Goal: Check status: Check status

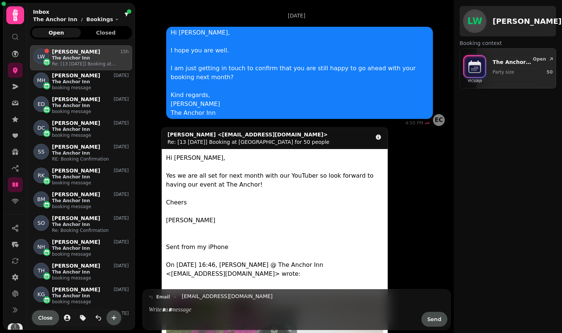
scroll to position [281, 102]
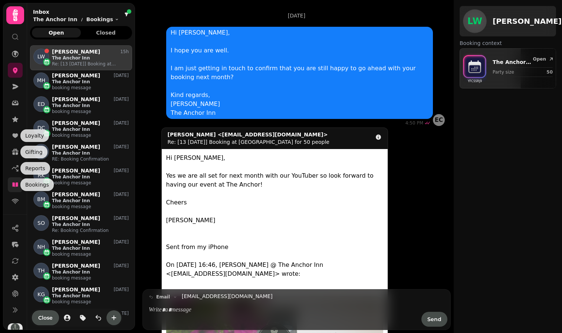
click at [14, 183] on icon at bounding box center [15, 184] width 6 height 4
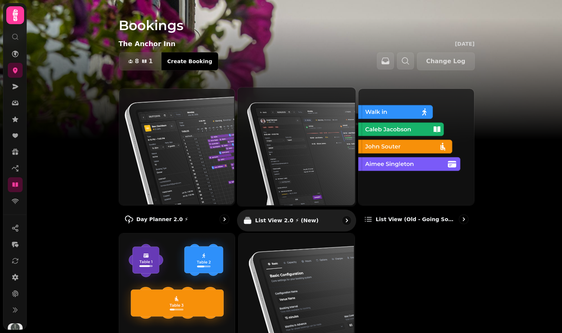
click at [287, 155] on img at bounding box center [296, 145] width 118 height 118
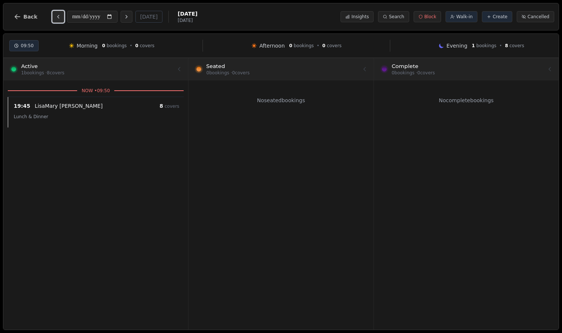
click at [59, 17] on icon "Previous day" at bounding box center [58, 17] width 6 height 6
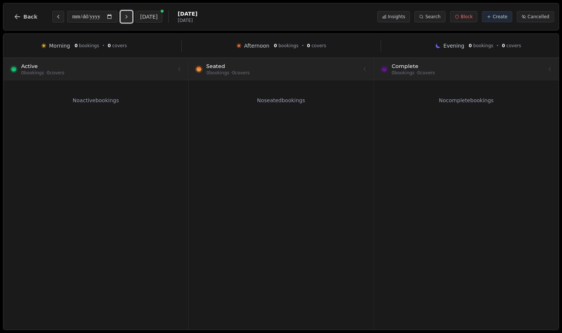
click at [130, 14] on icon "Next day" at bounding box center [127, 17] width 6 height 6
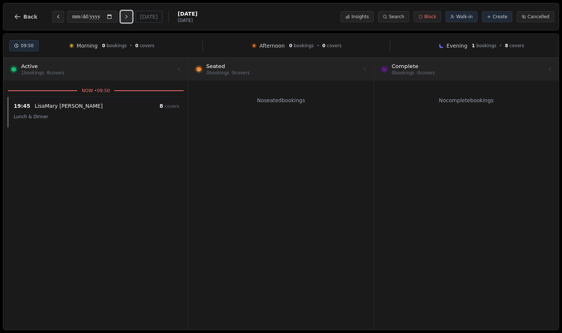
click at [130, 14] on icon "Next day" at bounding box center [127, 17] width 6 height 6
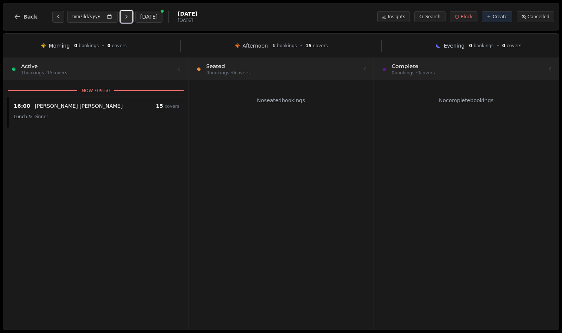
click at [130, 14] on icon "Next day" at bounding box center [127, 17] width 6 height 6
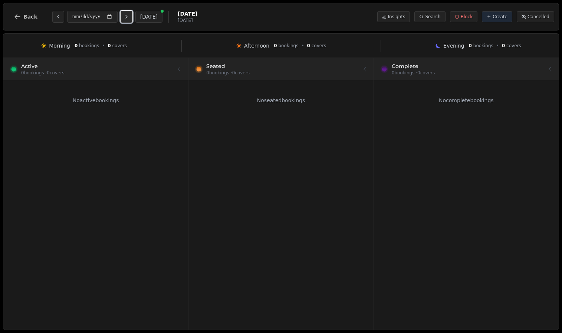
click at [130, 14] on icon "Next day" at bounding box center [127, 17] width 6 height 6
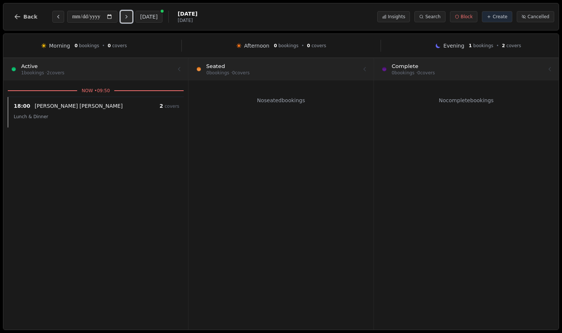
click at [130, 14] on icon "Next day" at bounding box center [127, 17] width 6 height 6
type input "**********"
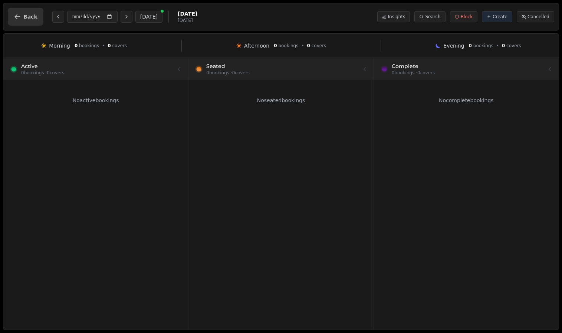
click at [19, 19] on icon "button" at bounding box center [17, 16] width 7 height 7
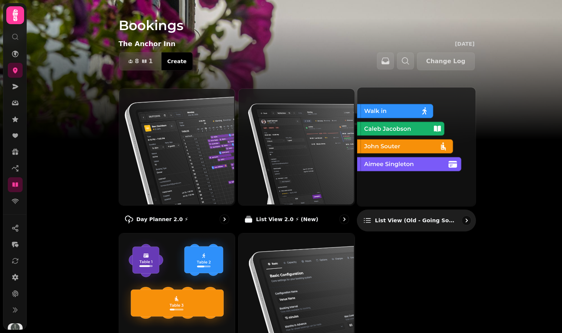
click at [409, 159] on img at bounding box center [416, 145] width 118 height 118
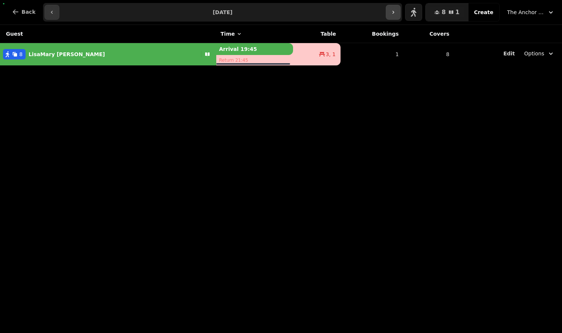
click at [395, 6] on button "button" at bounding box center [393, 12] width 15 height 15
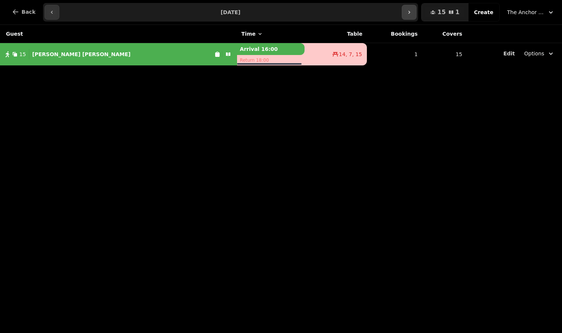
click at [412, 10] on icon "button" at bounding box center [409, 12] width 6 height 6
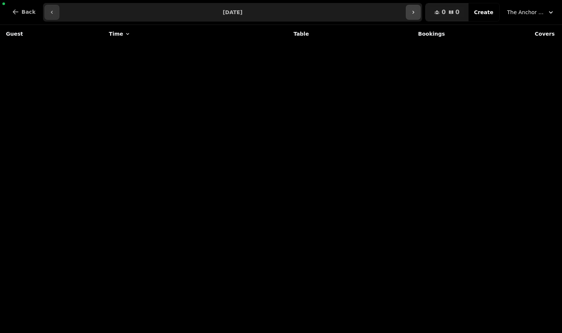
click at [414, 10] on icon "button" at bounding box center [414, 12] width 6 height 6
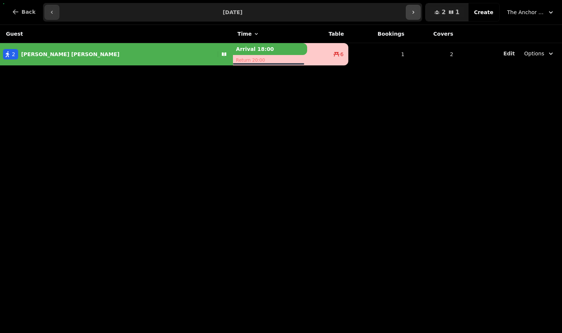
click at [414, 10] on button "button" at bounding box center [413, 12] width 15 height 15
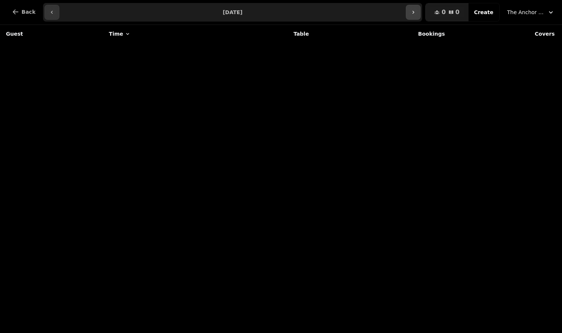
click at [415, 13] on icon "button" at bounding box center [414, 12] width 6 height 6
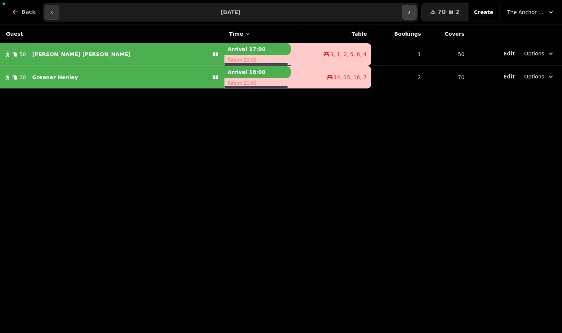
click at [412, 13] on icon "button" at bounding box center [409, 12] width 6 height 6
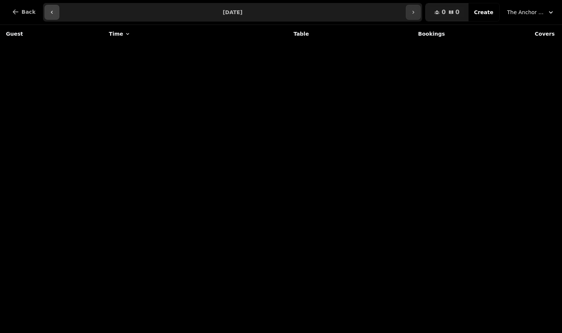
click at [46, 12] on button "button" at bounding box center [52, 12] width 15 height 15
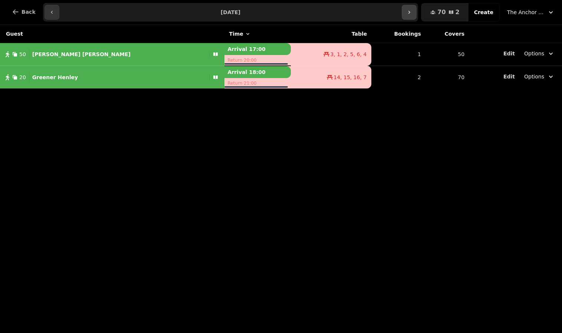
click at [411, 13] on icon "button" at bounding box center [410, 12] width 2 height 3
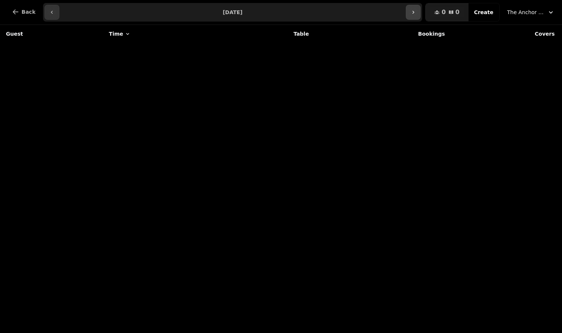
click at [413, 13] on button "button" at bounding box center [413, 12] width 15 height 15
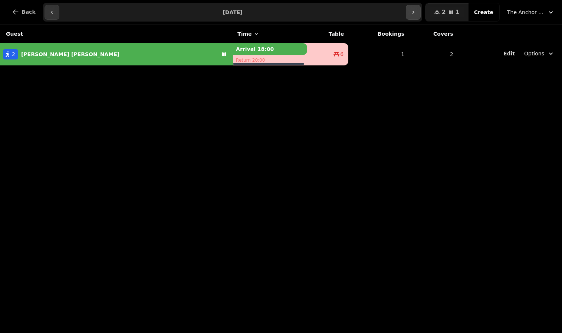
click at [413, 13] on button "button" at bounding box center [413, 12] width 15 height 15
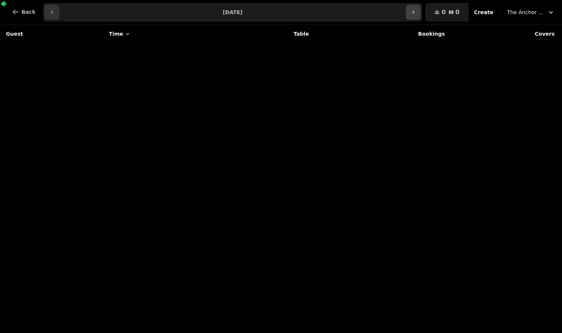
click at [413, 13] on button "button" at bounding box center [413, 12] width 15 height 15
type input "**********"
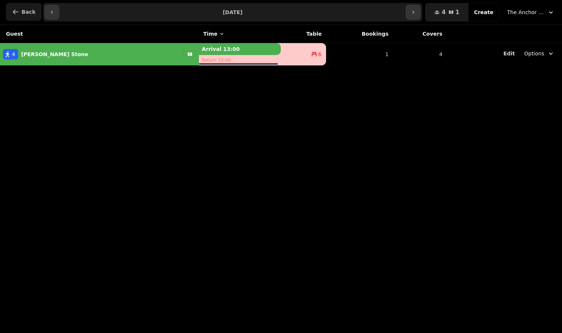
click at [20, 10] on button "Back" at bounding box center [24, 12] width 36 height 18
